Goal: Transaction & Acquisition: Book appointment/travel/reservation

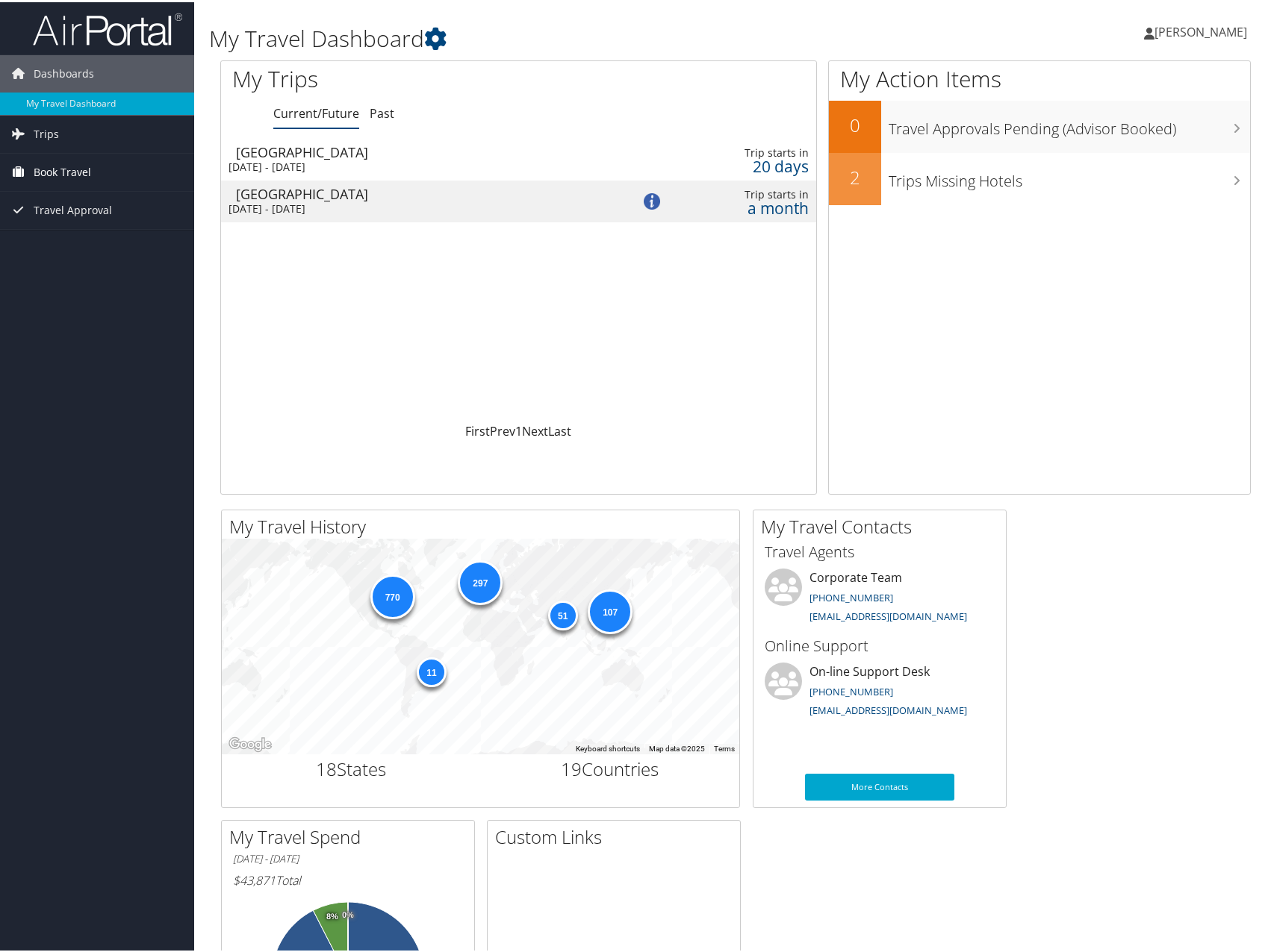
click at [78, 171] on span "Book Travel" at bounding box center [61, 170] width 57 height 37
click at [62, 238] on link "Book/Manage Online Trips" at bounding box center [97, 244] width 194 height 22
click at [85, 166] on span "Book Travel" at bounding box center [61, 170] width 57 height 37
click at [85, 197] on link "Agent Booking Request" at bounding box center [97, 200] width 194 height 22
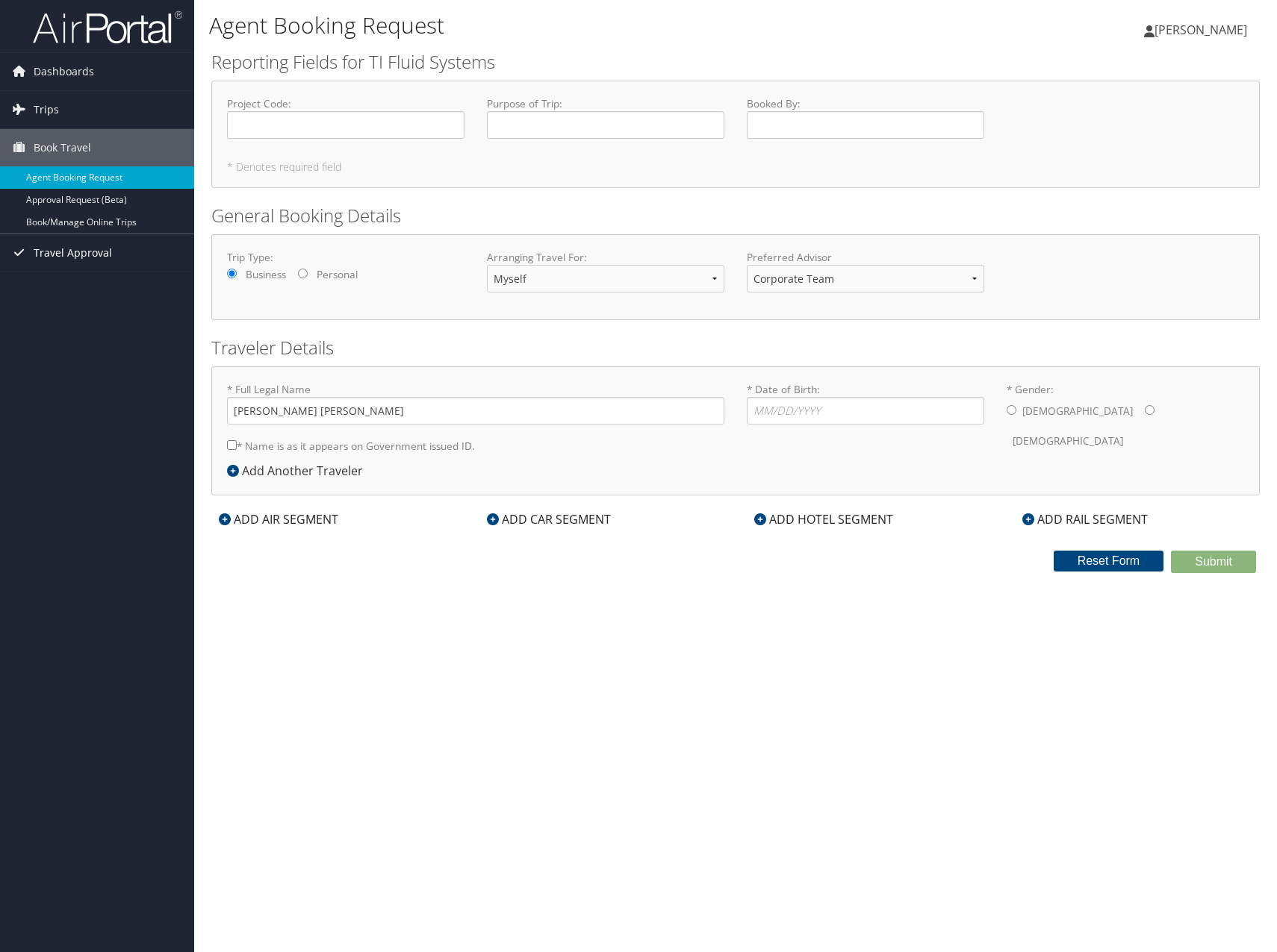
click at [51, 251] on span "Travel Approval" at bounding box center [72, 253] width 78 height 37
click at [56, 110] on span "Trips" at bounding box center [46, 110] width 26 height 37
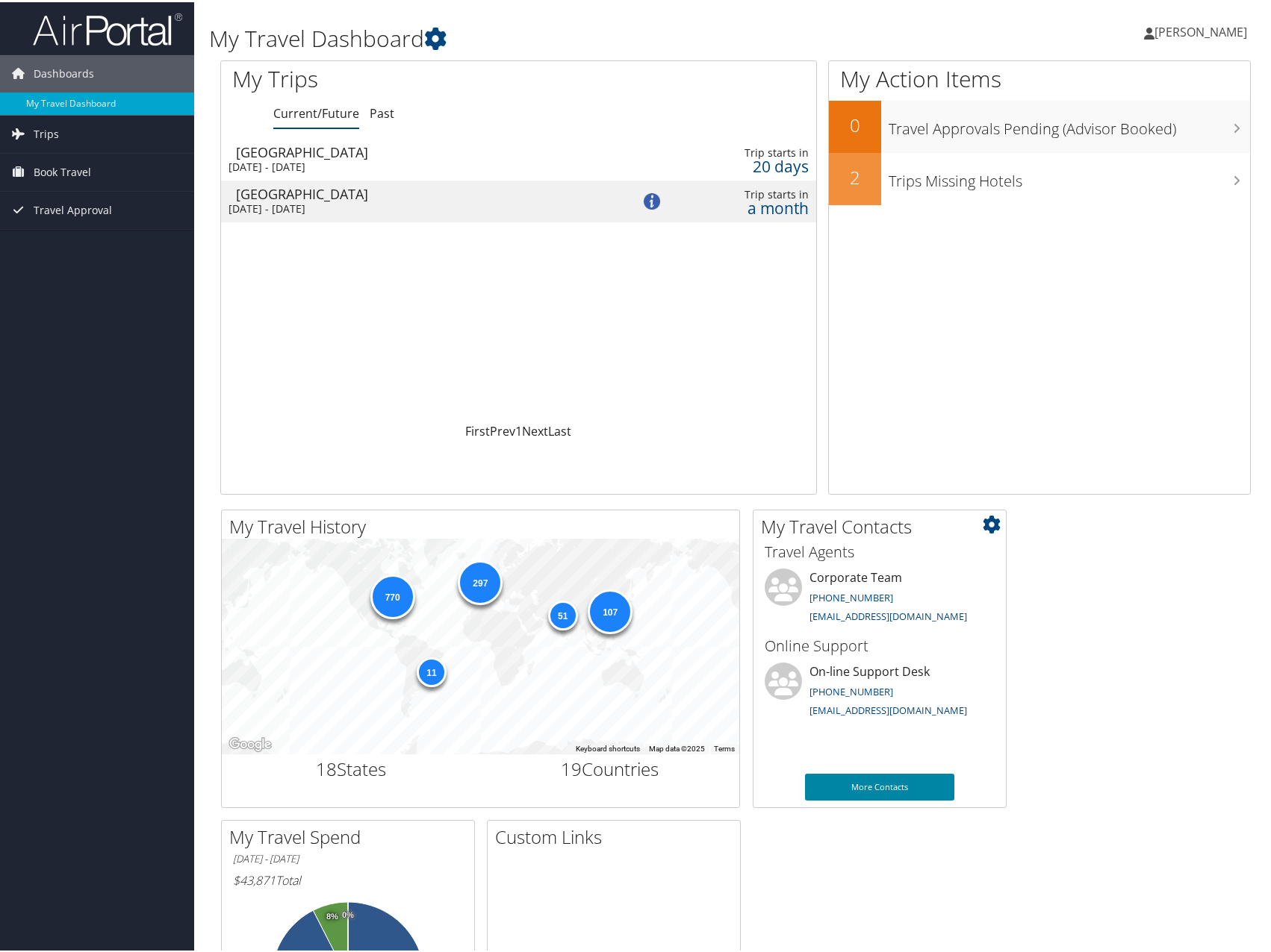
click at [813, 784] on link "More Contacts" at bounding box center [879, 785] width 149 height 27
